Goal: Task Accomplishment & Management: Use online tool/utility

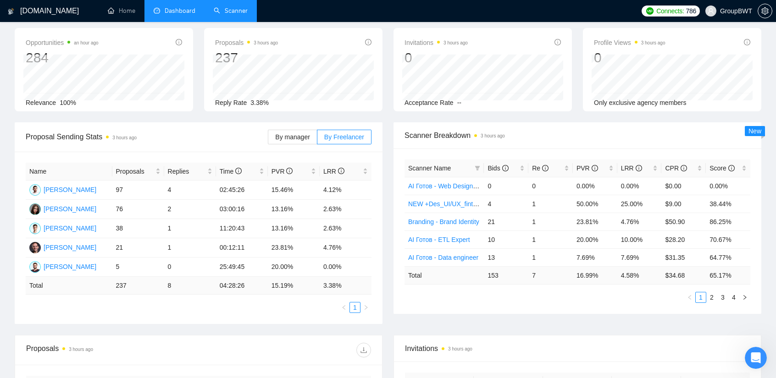
click at [238, 7] on link "Scanner" at bounding box center [231, 11] width 34 height 8
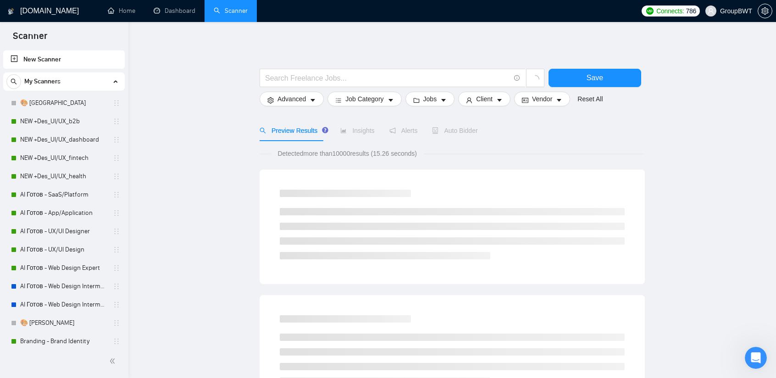
click at [451, 130] on span "Auto Bidder" at bounding box center [454, 130] width 45 height 7
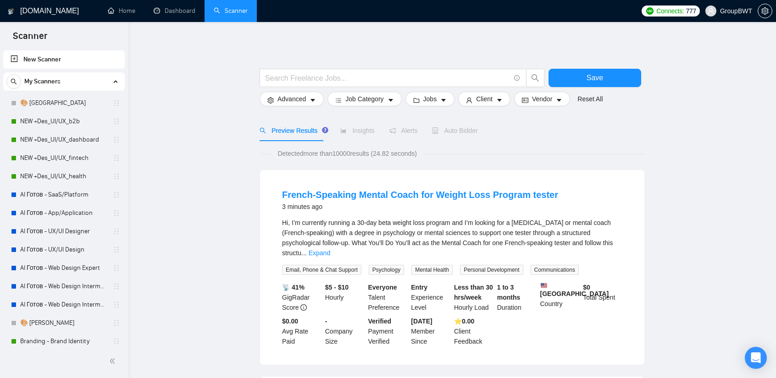
click at [461, 131] on span "Auto Bidder" at bounding box center [454, 130] width 45 height 7
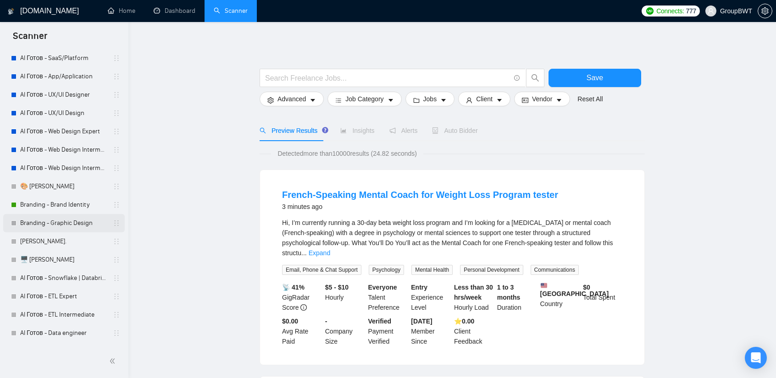
scroll to position [138, 0]
click at [50, 271] on link "AI Готов - Snowflake | Databricks" at bounding box center [63, 277] width 87 height 18
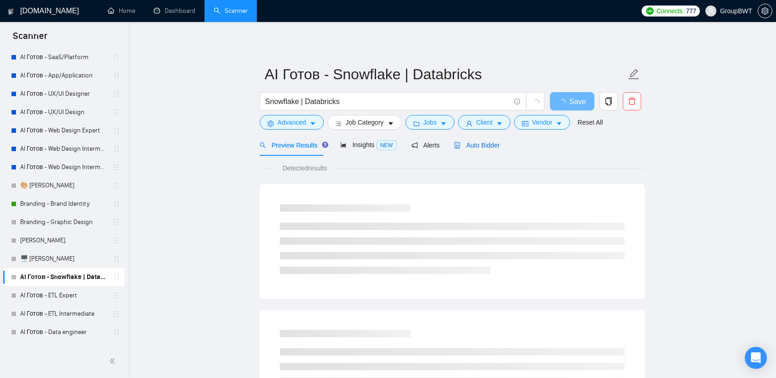
click at [470, 140] on div "Auto Bidder" at bounding box center [476, 145] width 45 height 10
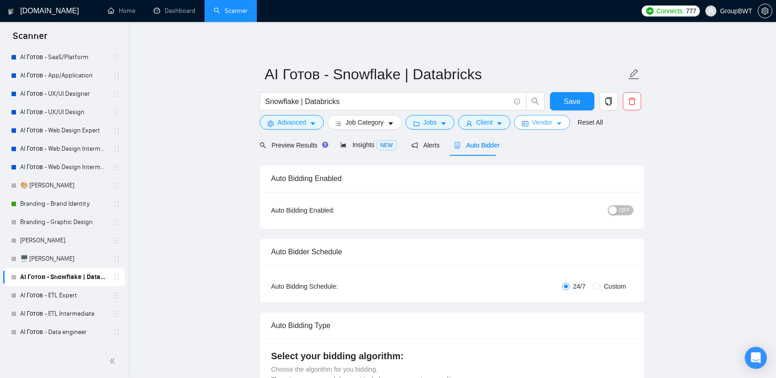
click at [532, 121] on span "Vendor" at bounding box center [542, 122] width 20 height 10
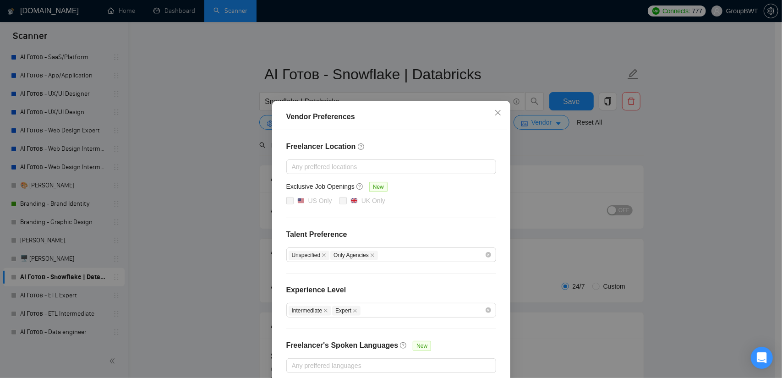
click at [197, 186] on div "Vendor Preferences Freelancer Location Any preffered locations Exclusive Job Op…" at bounding box center [391, 189] width 782 height 378
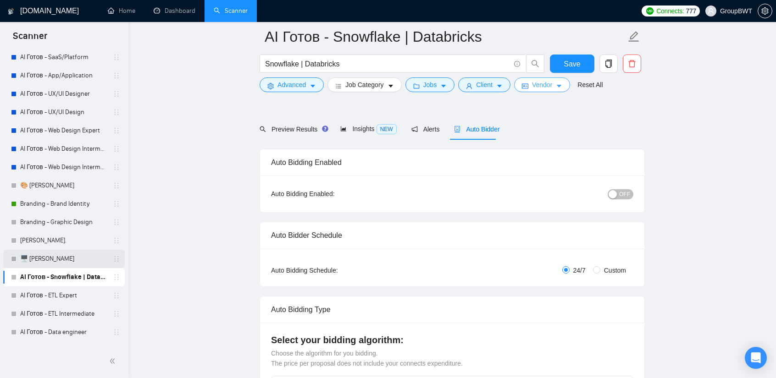
scroll to position [46, 0]
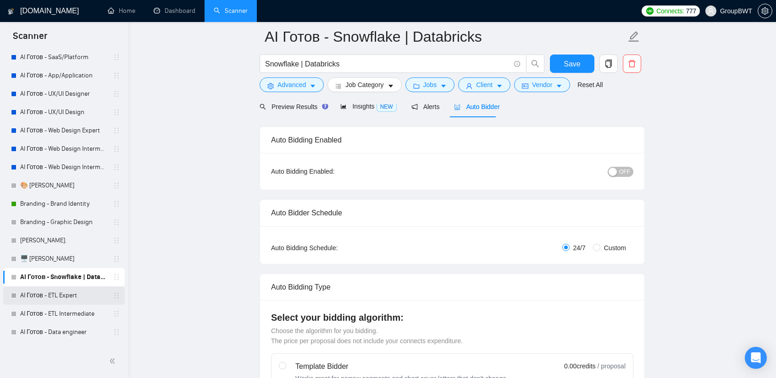
click at [54, 290] on link "AI Готов - ETL Expert" at bounding box center [63, 295] width 87 height 18
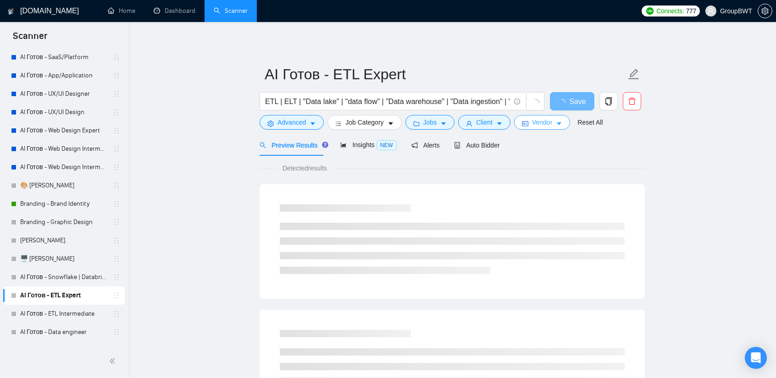
click at [544, 121] on span "Vendor" at bounding box center [542, 122] width 20 height 10
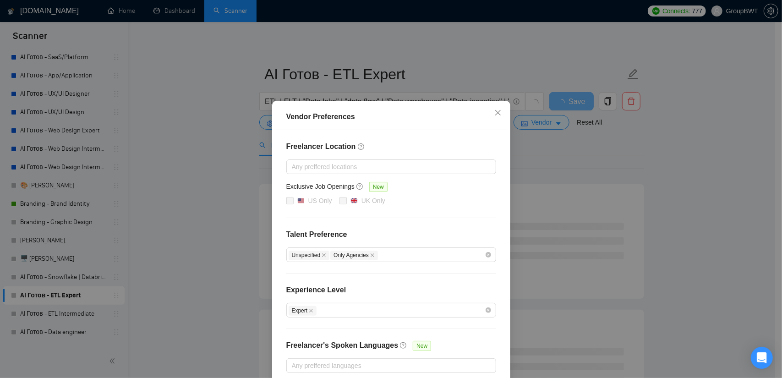
click at [553, 144] on div "Vendor Preferences Freelancer Location Any preffered locations Exclusive Job Op…" at bounding box center [391, 189] width 782 height 378
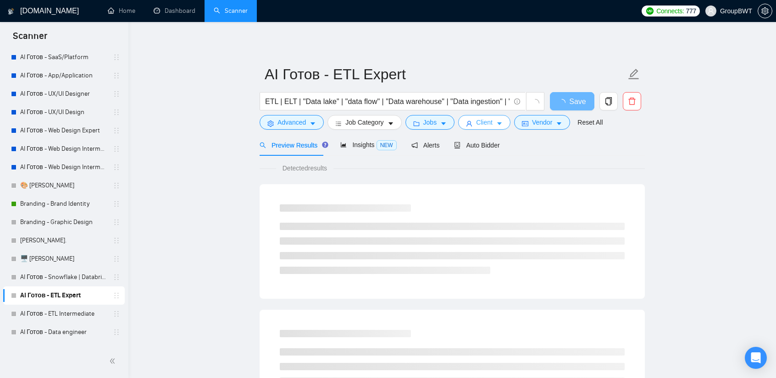
click at [488, 125] on span "Client" at bounding box center [484, 122] width 17 height 10
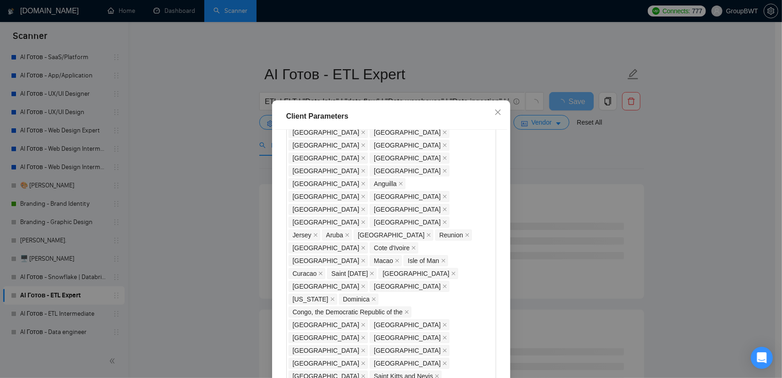
scroll to position [642, 0]
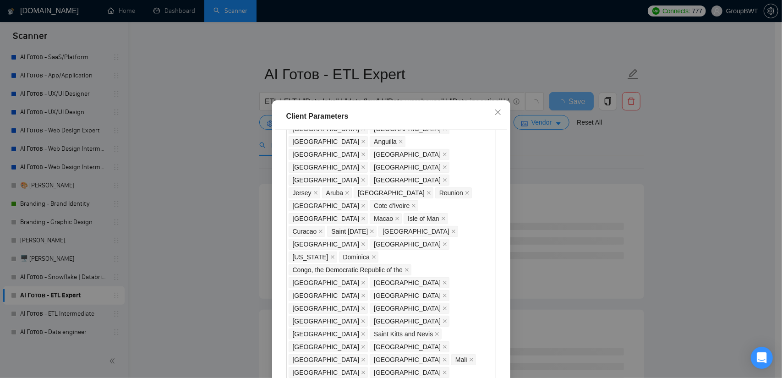
scroll to position [648, 0]
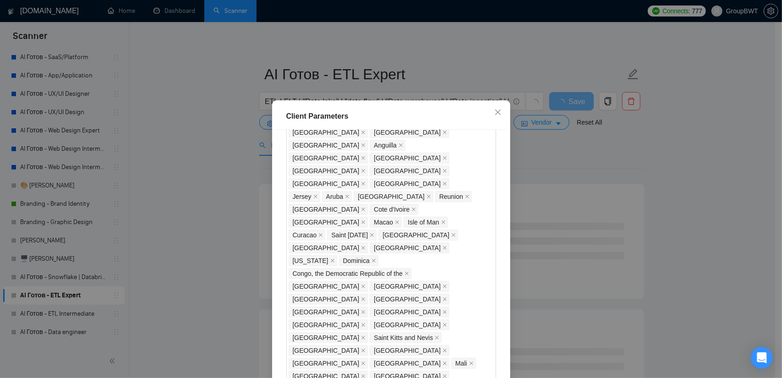
checkbox input "true"
click at [282, 207] on div "Client Location Include Client Countries Select Exclude Client Countries Africa…" at bounding box center [391, 262] width 232 height 265
drag, startPoint x: 286, startPoint y: 210, endPoint x: 298, endPoint y: 213, distance: 12.3
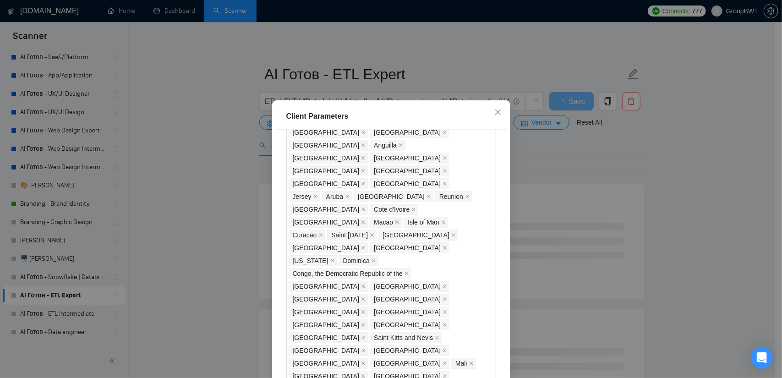
checkbox input "true"
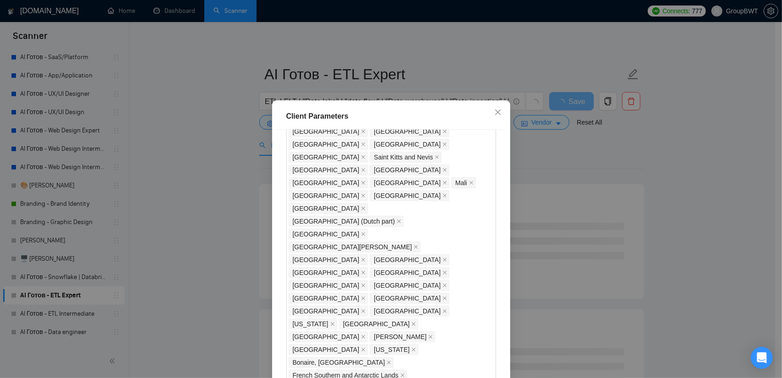
scroll to position [832, 0]
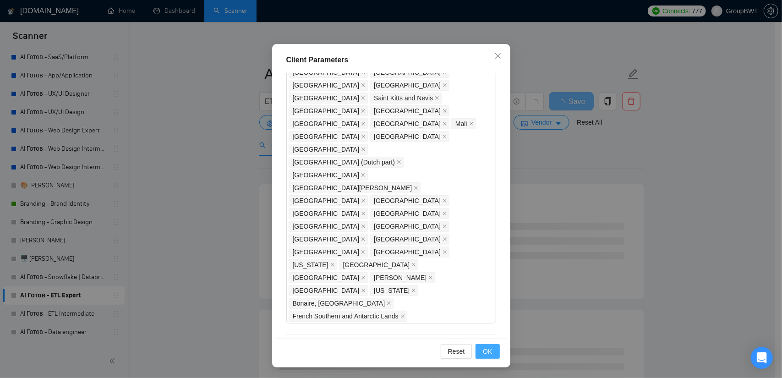
click at [489, 351] on button "OK" at bounding box center [488, 351] width 24 height 15
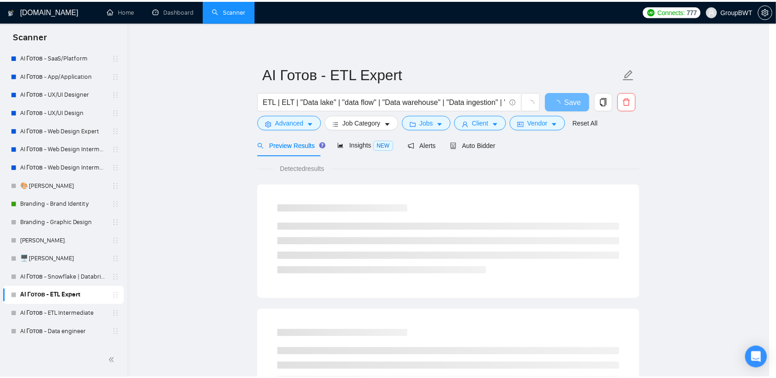
scroll to position [11, 0]
